Goal: Task Accomplishment & Management: Use online tool/utility

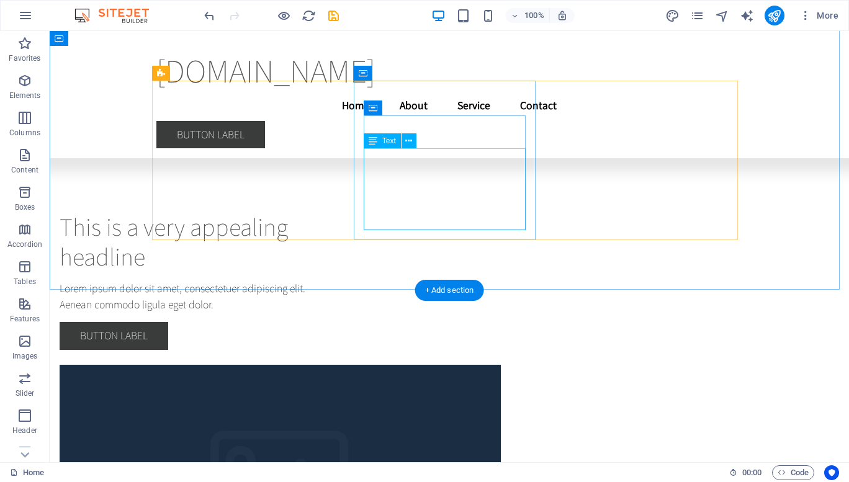
scroll to position [3922, 0]
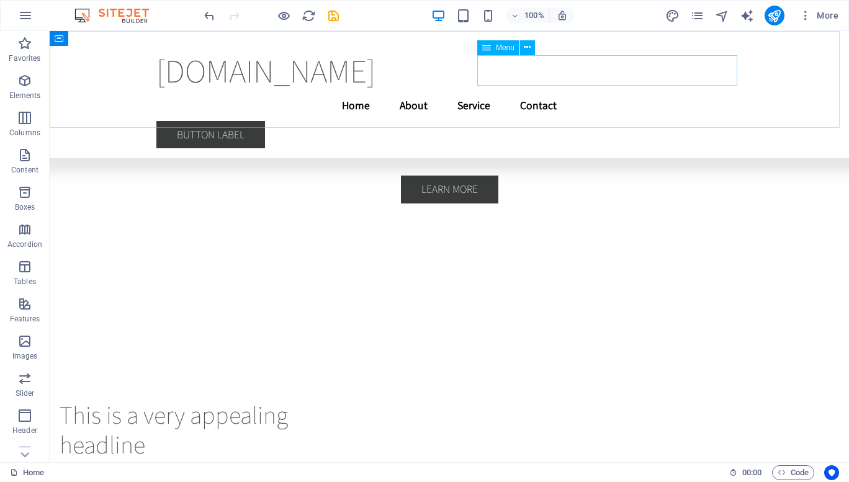
click at [637, 90] on nav "Home About Service Contact" at bounding box center [449, 105] width 586 height 31
click at [625, 90] on nav "Home About Service Contact" at bounding box center [449, 105] width 586 height 31
click at [558, 90] on nav "Home About Service Contact" at bounding box center [449, 105] width 586 height 31
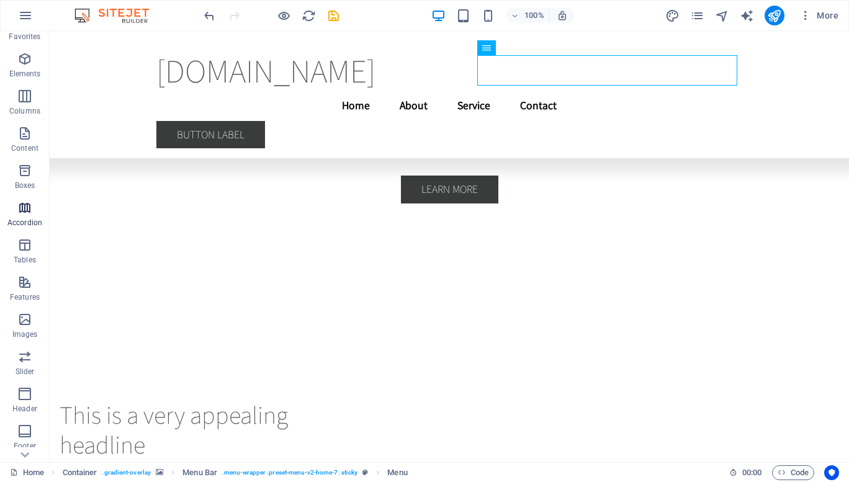
scroll to position [39, 0]
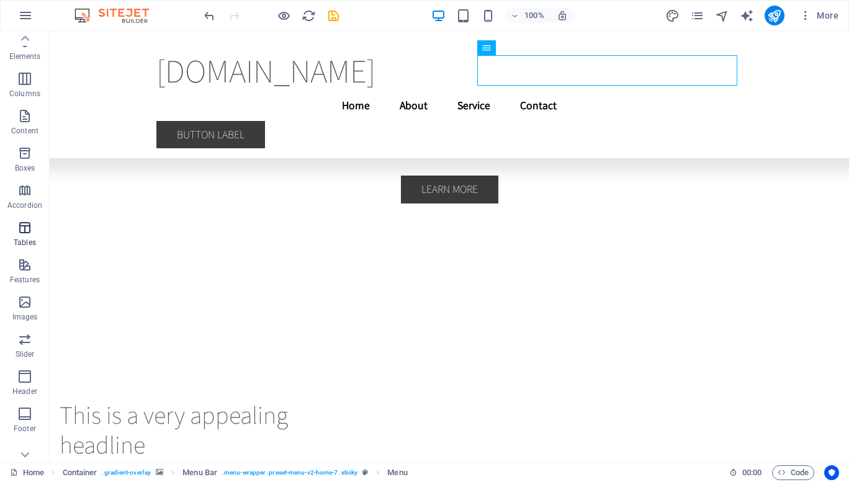
click at [24, 219] on button "Tables" at bounding box center [25, 233] width 50 height 37
click at [25, 235] on icon "button" at bounding box center [24, 227] width 15 height 15
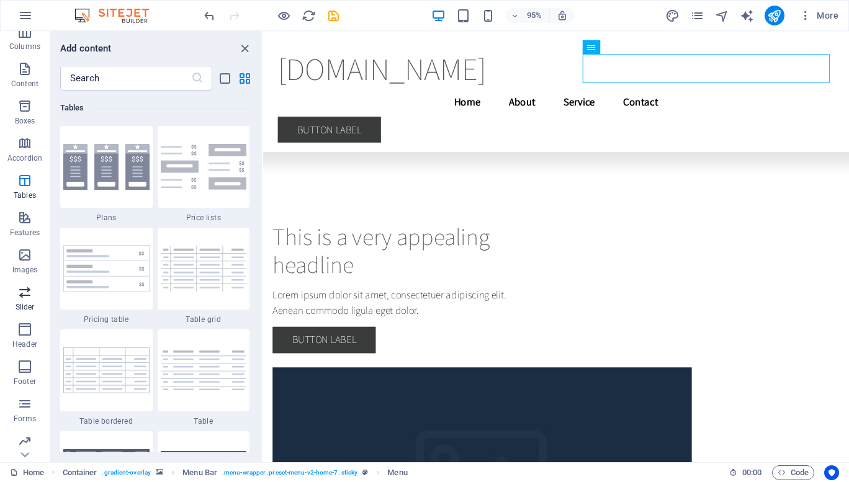
scroll to position [127, 0]
click at [22, 404] on icon "button" at bounding box center [24, 400] width 15 height 15
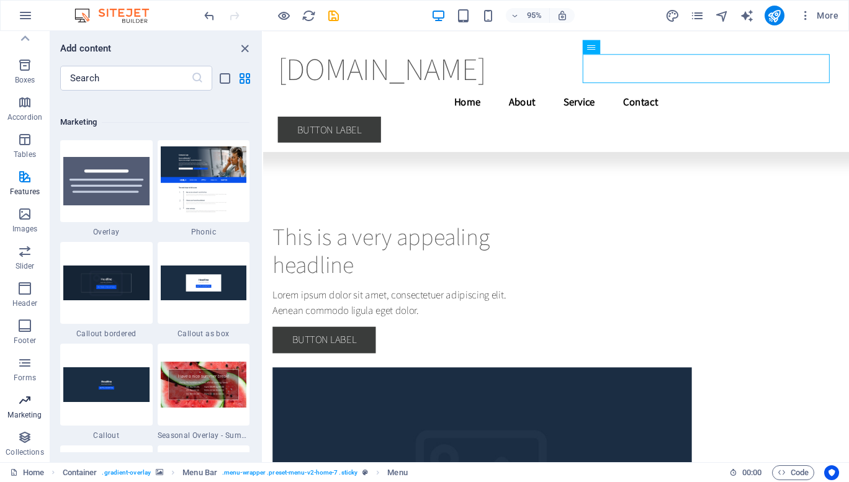
scroll to position [10113, 0]
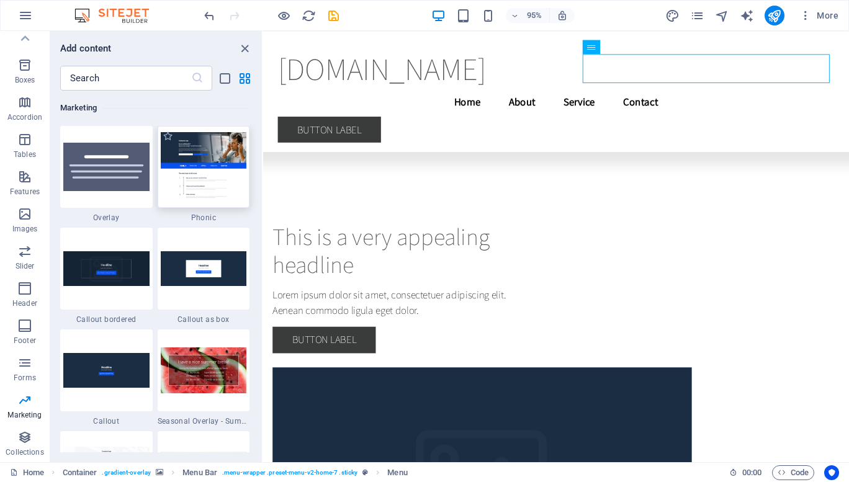
click at [189, 156] on img at bounding box center [204, 166] width 86 height 69
drag, startPoint x: 452, startPoint y: 188, endPoint x: 358, endPoint y: 178, distance: 94.9
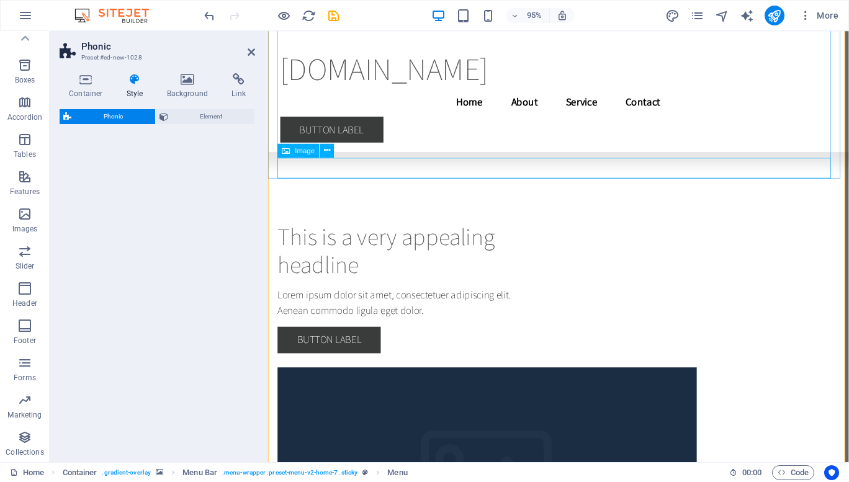
scroll to position [3642, 0]
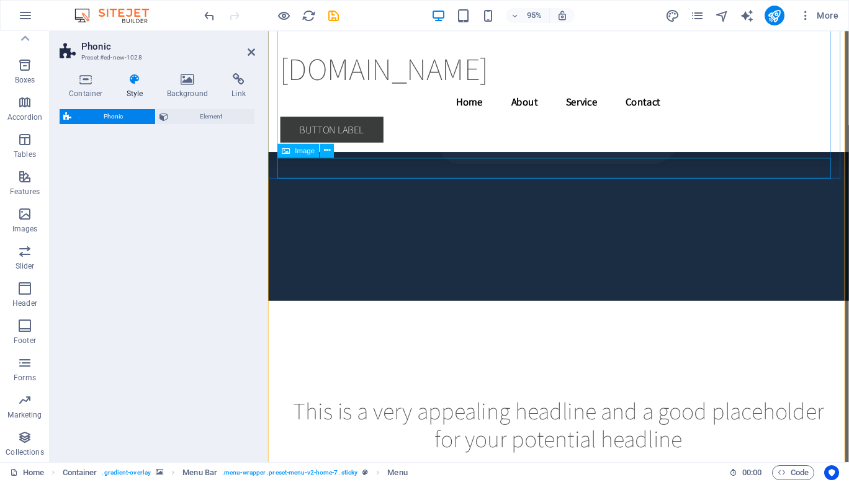
select select "%"
select select "rem"
select select "px"
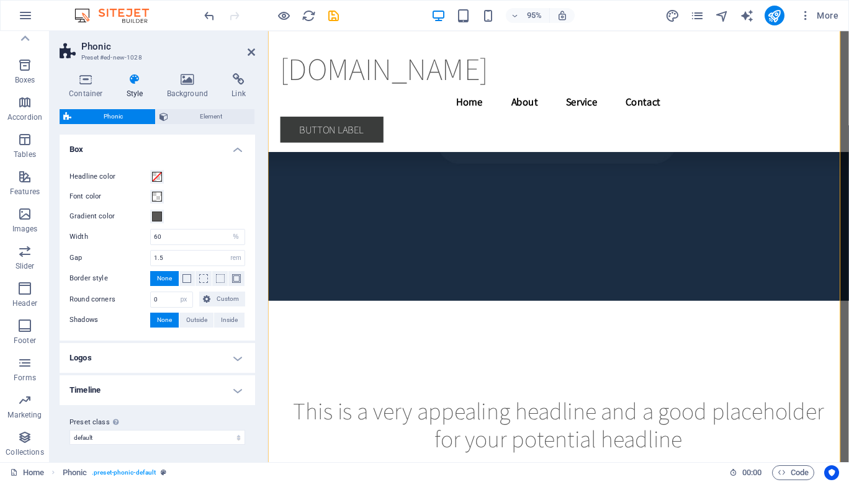
scroll to position [3666, 0]
